Goal: Navigation & Orientation: Find specific page/section

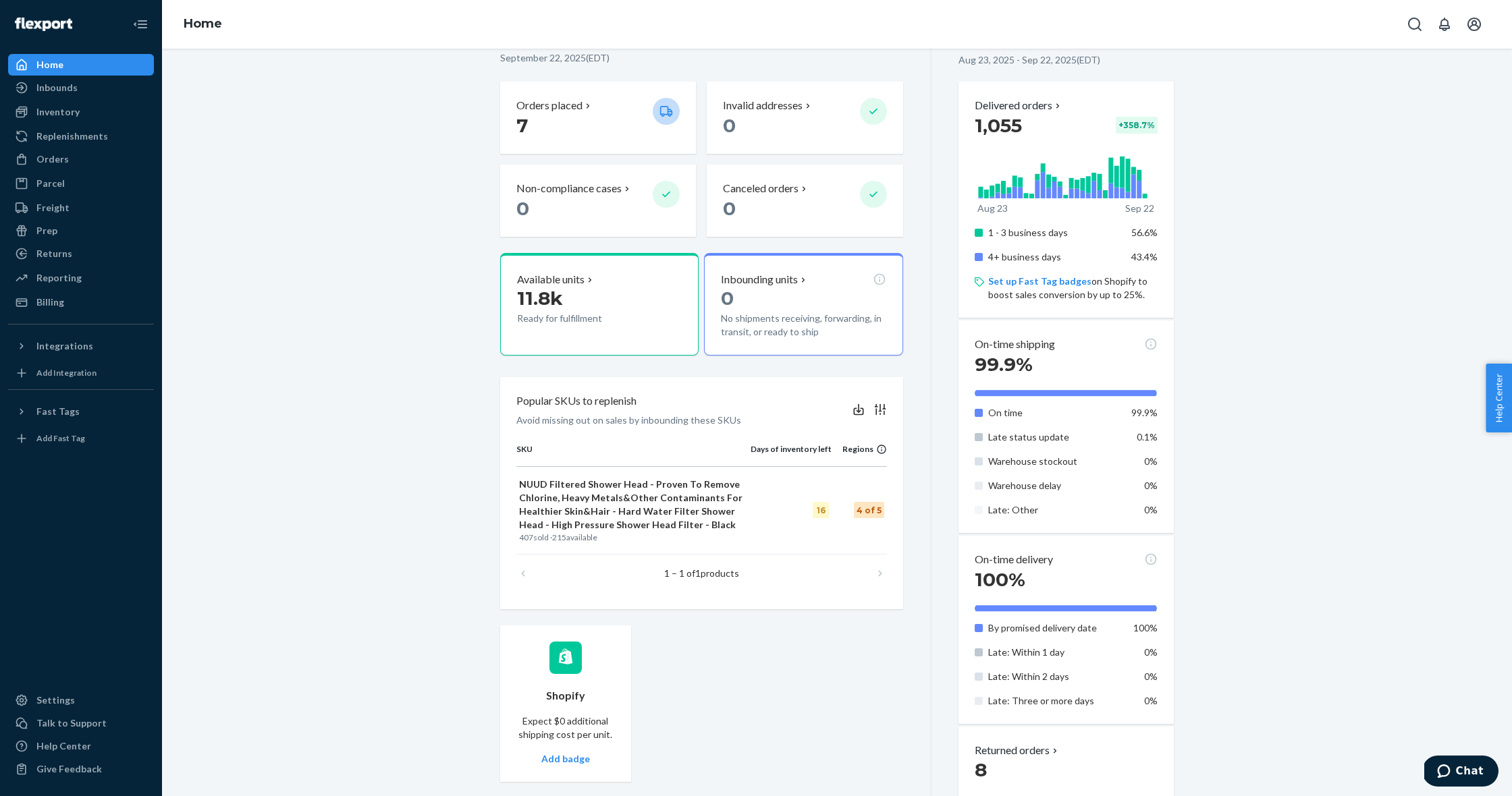
scroll to position [328, 0]
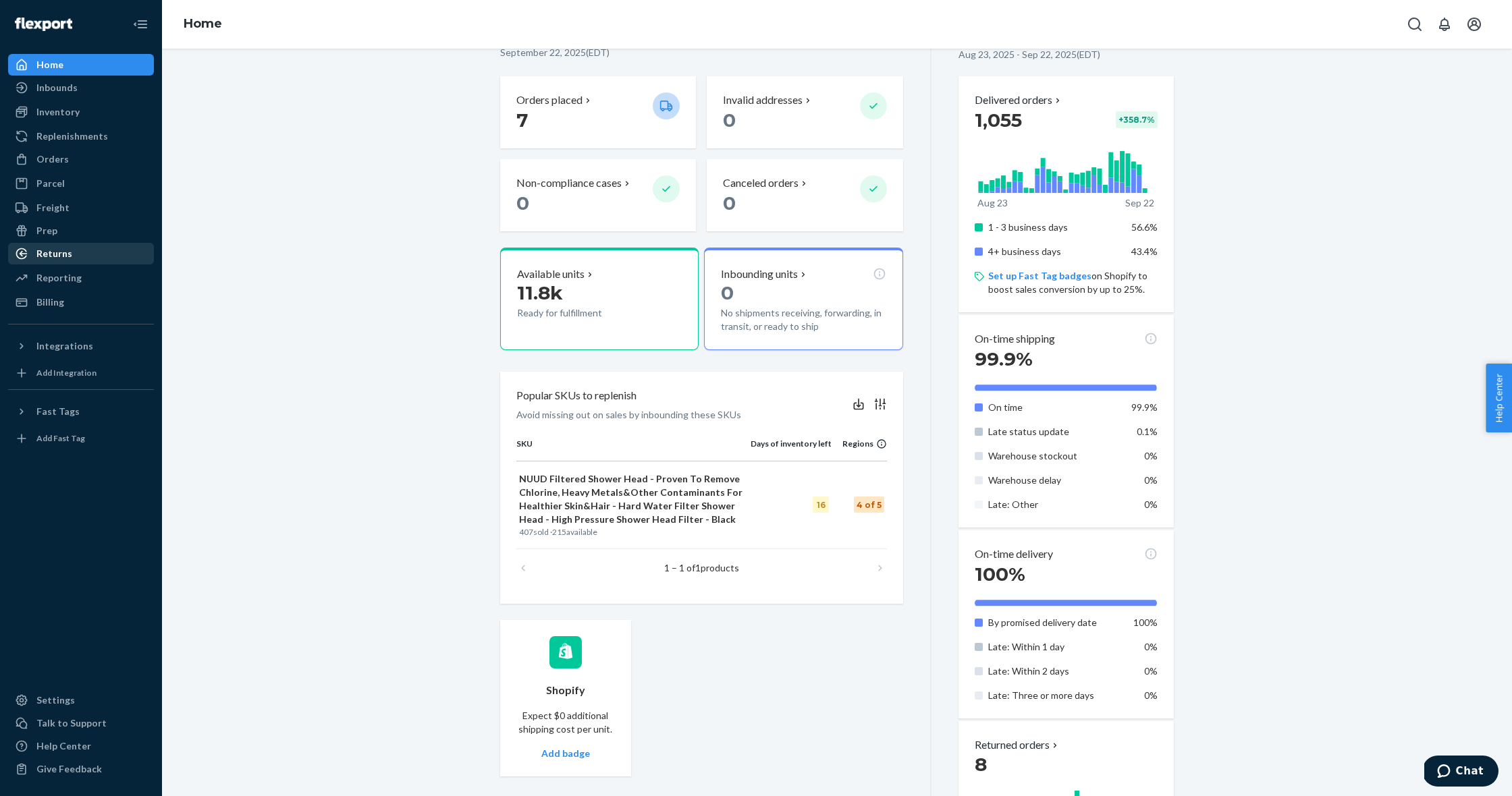
click at [105, 257] on div "Returns" at bounding box center [80, 253] width 143 height 19
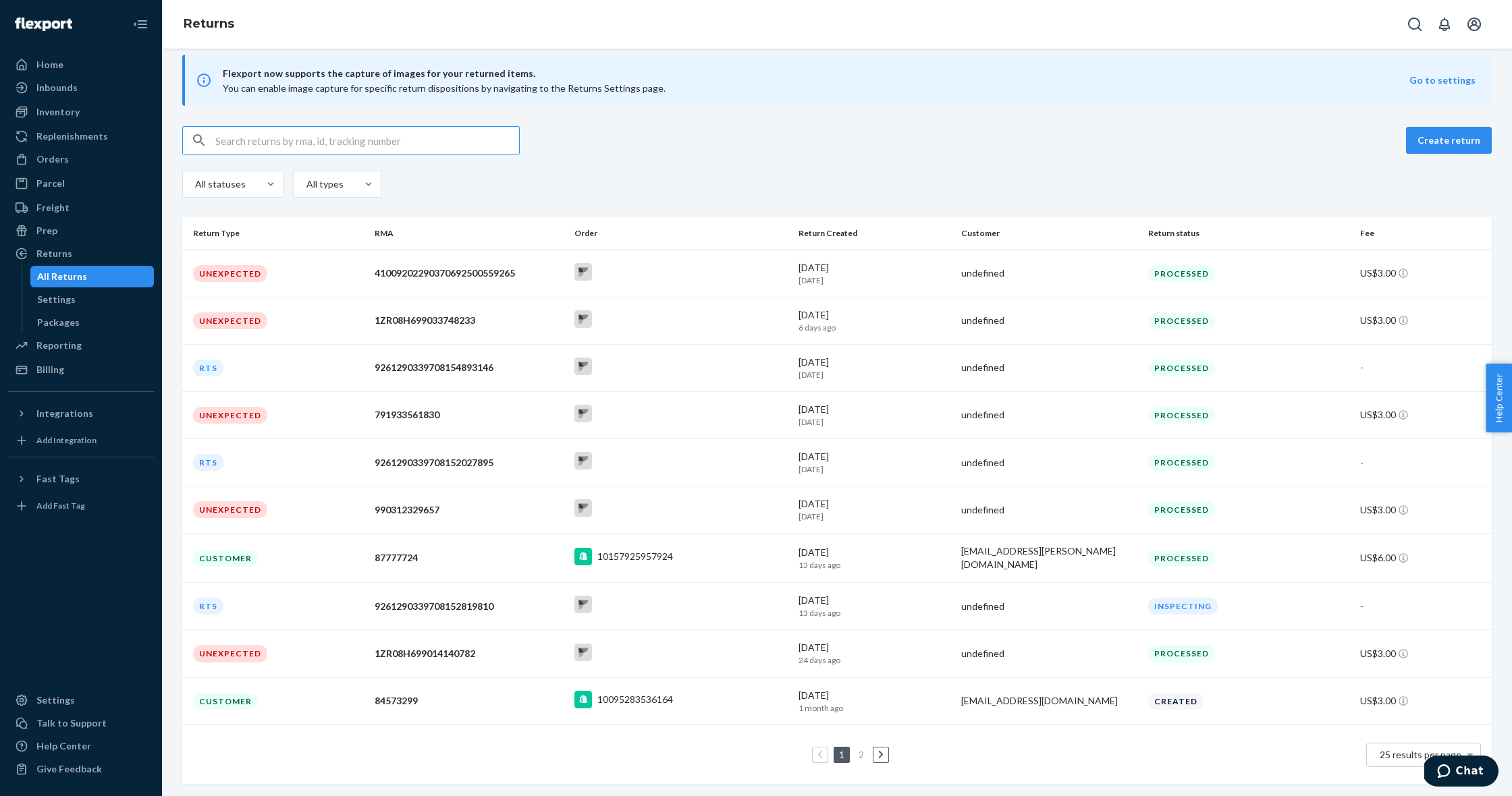
scroll to position [14, 0]
click at [346, 283] on td "Unexpected" at bounding box center [275, 274] width 187 height 47
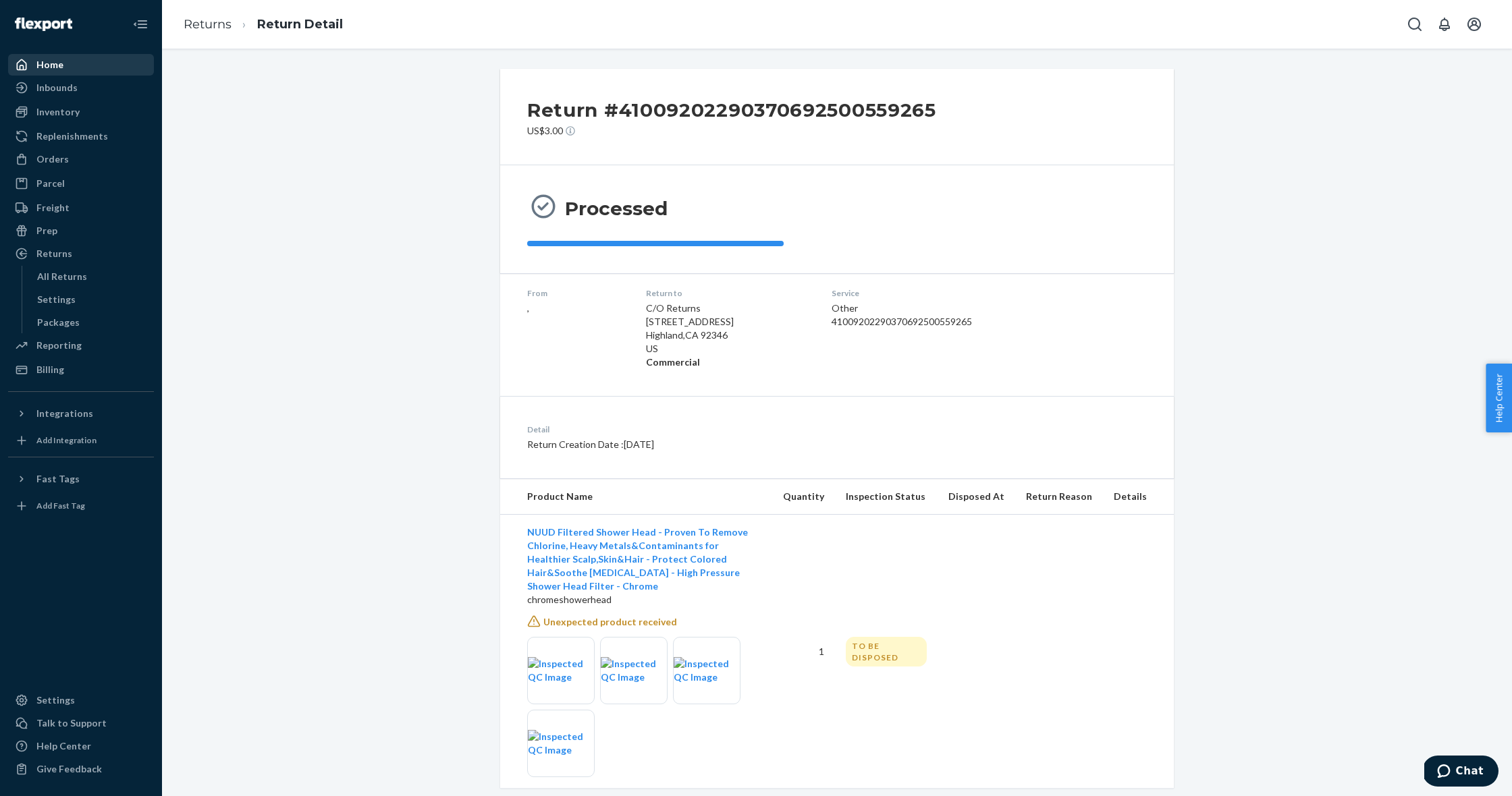
click at [64, 75] on link "Home" at bounding box center [81, 65] width 146 height 22
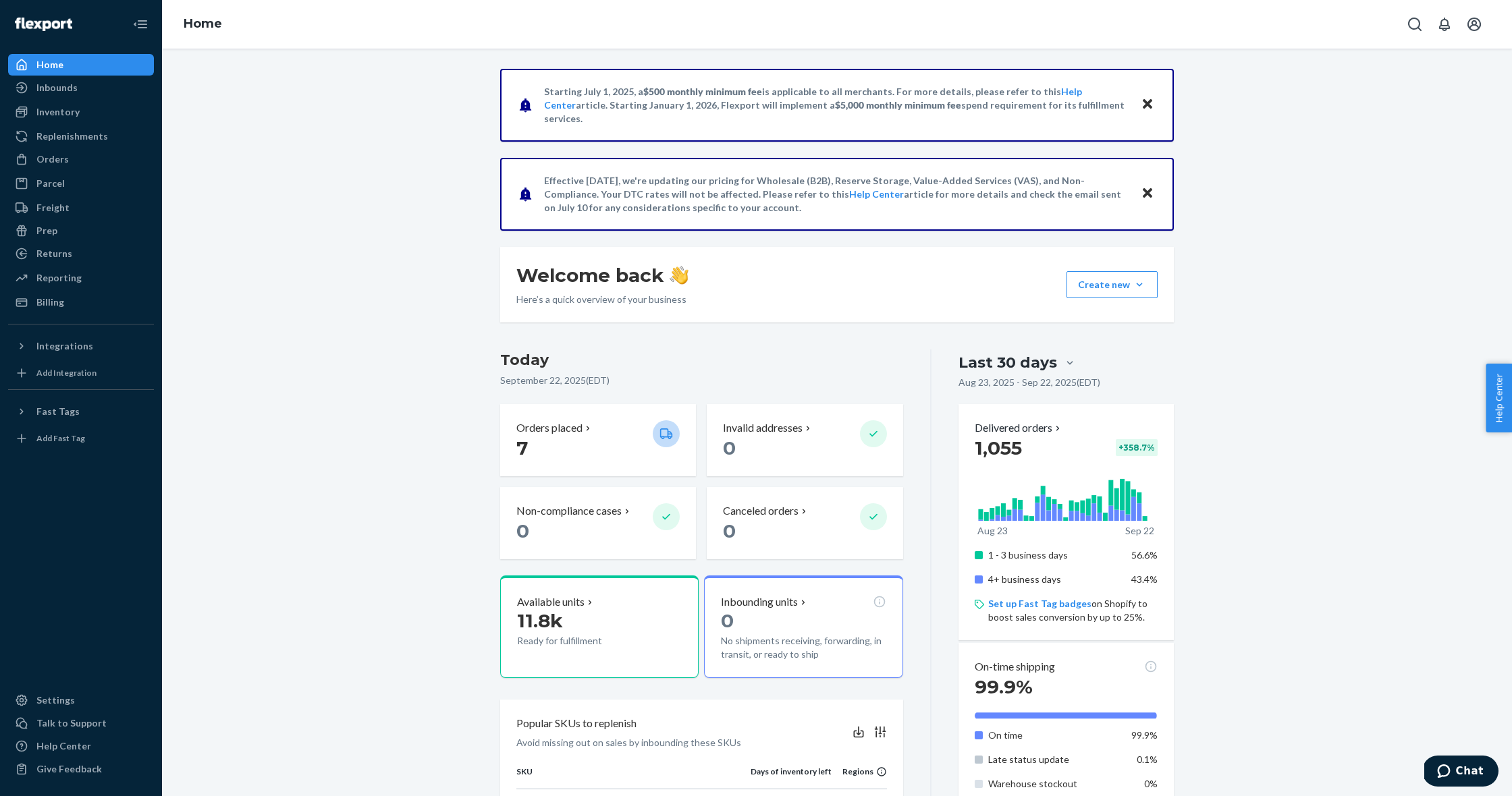
click at [75, 72] on div "Home" at bounding box center [80, 64] width 143 height 19
